Goal: Task Accomplishment & Management: Complete application form

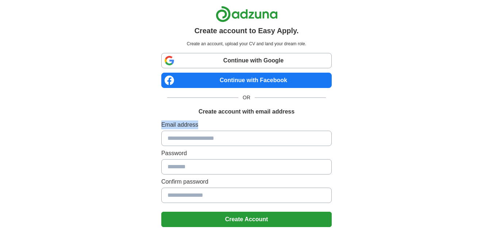
drag, startPoint x: 492, startPoint y: 105, endPoint x: 498, endPoint y: 129, distance: 25.0
click at [492, 130] on html "Create account to Easy Apply. Create an account, upload your CV and land your d…" at bounding box center [246, 146] width 493 height 293
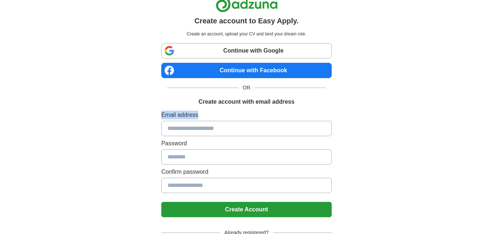
scroll to position [10, 0]
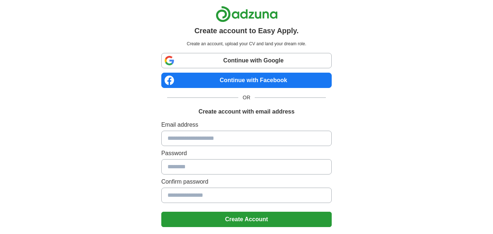
click at [219, 135] on input at bounding box center [246, 138] width 170 height 15
